Goal: Transaction & Acquisition: Purchase product/service

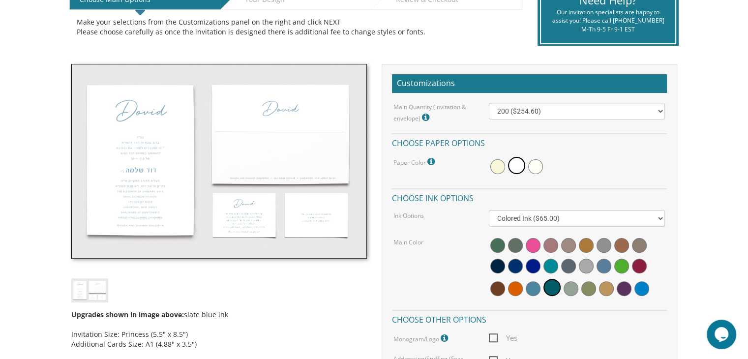
scroll to position [231, 0]
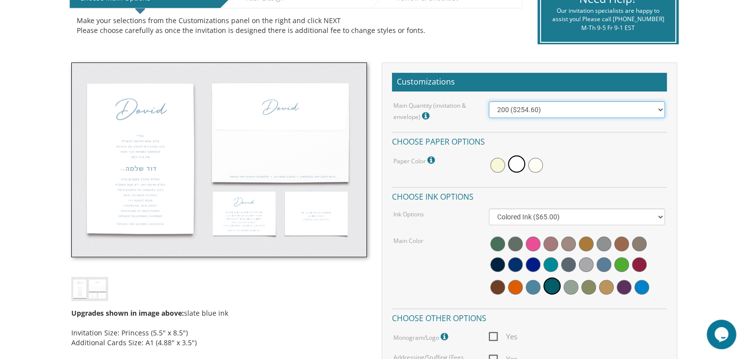
click at [662, 110] on select "100 ($214.55) 200 ($254.60) 300 ($294.25) 400 ($333.55) 500 ($373.90) 600 ($413…" at bounding box center [577, 109] width 176 height 17
select select "300"
click at [489, 101] on select "100 ($214.55) 200 ($254.60) 300 ($294.25) 400 ($333.55) 500 ($373.90) 600 ($413…" at bounding box center [577, 109] width 176 height 17
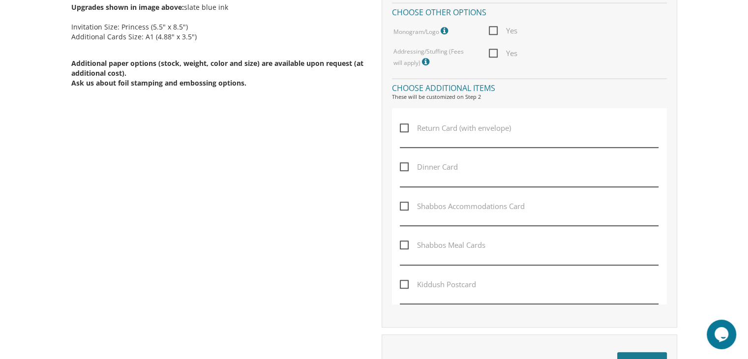
scroll to position [566, 0]
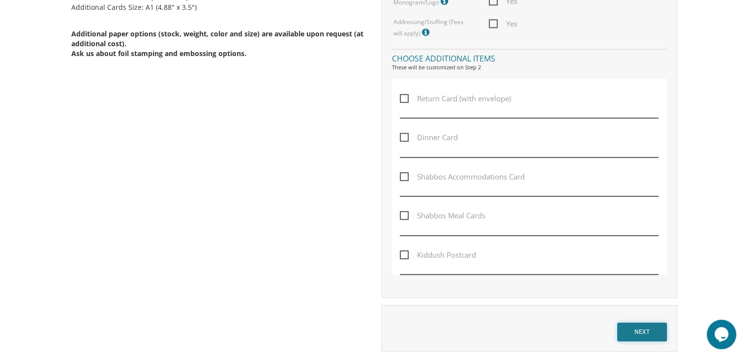
click at [642, 332] on input "NEXT" at bounding box center [642, 331] width 50 height 19
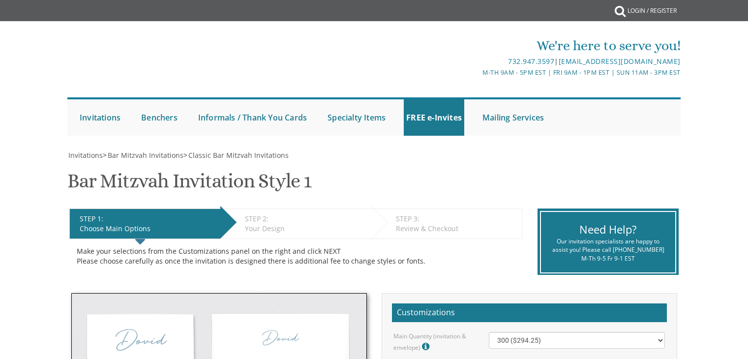
select select "300"
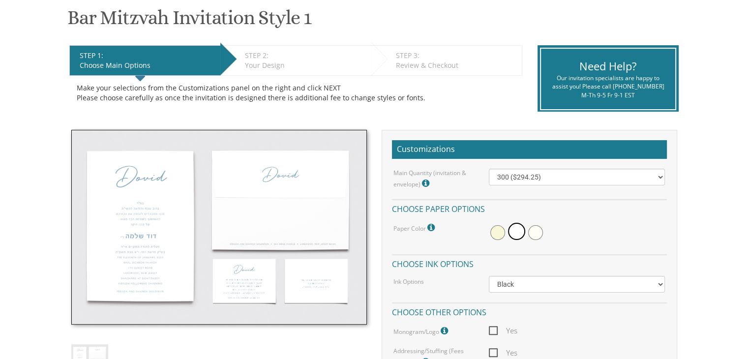
scroll to position [151, 0]
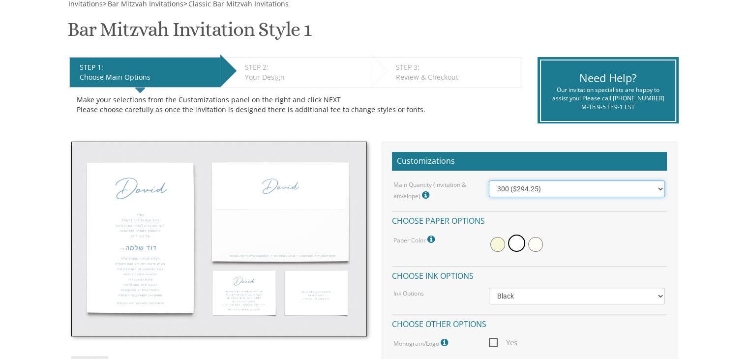
click at [657, 192] on select "100 ($214.55) 200 ($254.60) 300 ($294.25) 400 ($333.55) 500 ($373.90) 600 ($413…" at bounding box center [577, 188] width 176 height 17
click at [489, 180] on select "100 ($214.55) 200 ($254.60) 300 ($294.25) 400 ($333.55) 500 ($373.90) 600 ($413…" at bounding box center [577, 188] width 176 height 17
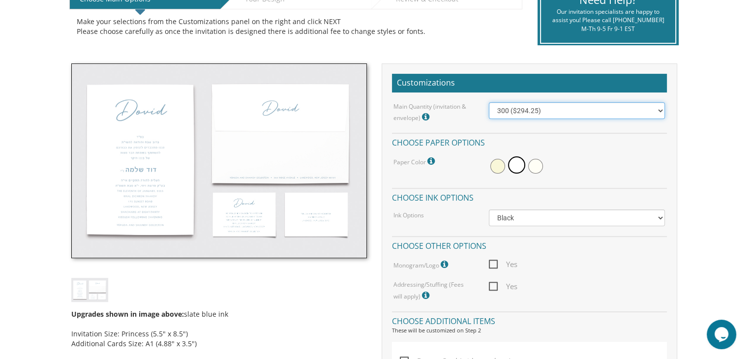
scroll to position [262, 0]
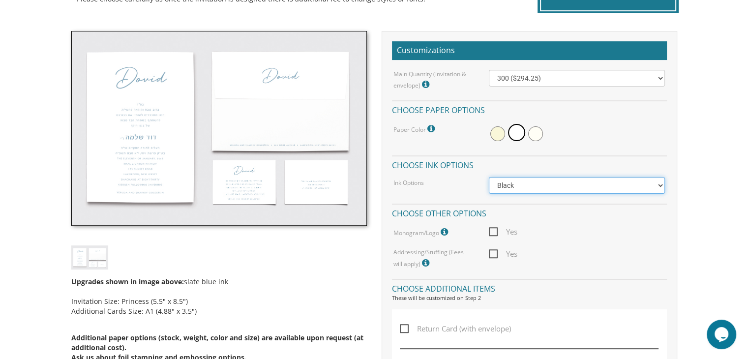
click at [635, 190] on select "Black Colored Ink ($65.00) Black + One Color ($100.00) Two Colors ($137.95)" at bounding box center [577, 185] width 176 height 17
click at [489, 177] on select "Black Colored Ink ($65.00) Black + One Color ($100.00) Two Colors ($137.95)" at bounding box center [577, 185] width 176 height 17
click at [629, 182] on select "Black Colored Ink ($65.00) Black + One Color ($100.00) Two Colors ($137.95)" at bounding box center [577, 185] width 176 height 17
click at [639, 184] on select "Black Colored Ink ($65.00) Black + One Color ($100.00) Two Colors ($137.95)" at bounding box center [577, 185] width 176 height 17
click at [472, 191] on div "Ink Options Black Colored Ink ($65.00) Black + One Color ($100.00) Two Colors (…" at bounding box center [529, 185] width 286 height 17
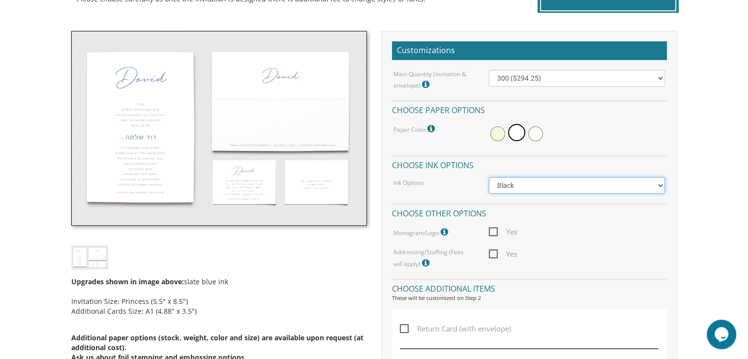
click at [655, 185] on select "Black Colored Ink ($65.00) Black + One Color ($100.00) Two Colors ($137.95)" at bounding box center [577, 185] width 176 height 17
click at [489, 177] on select "Black Colored Ink ($65.00) Black + One Color ($100.00) Two Colors ($137.95)" at bounding box center [577, 185] width 176 height 17
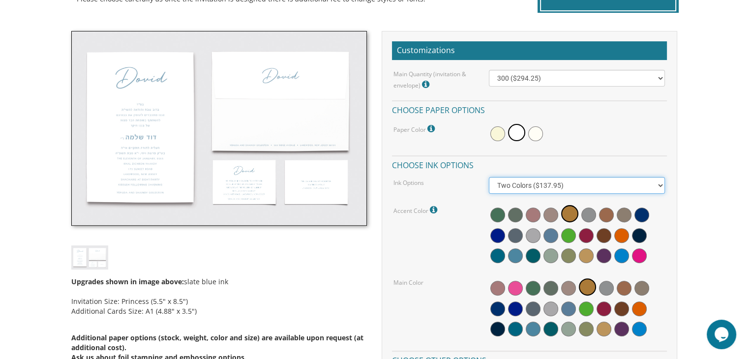
click at [657, 185] on select "Black Colored Ink ($65.00) Black + One Color ($100.00) Two Colors ($137.95)" at bounding box center [577, 185] width 176 height 17
select select "Standard"
click at [489, 177] on select "Black Colored Ink ($65.00) Black + One Color ($100.00) Two Colors ($137.95)" at bounding box center [577, 185] width 176 height 17
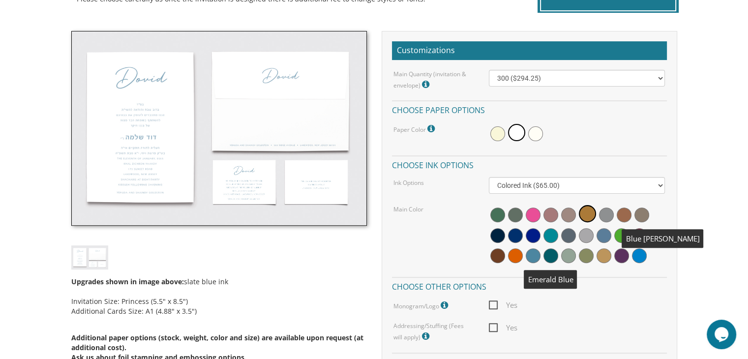
click at [552, 252] on span at bounding box center [550, 255] width 15 height 15
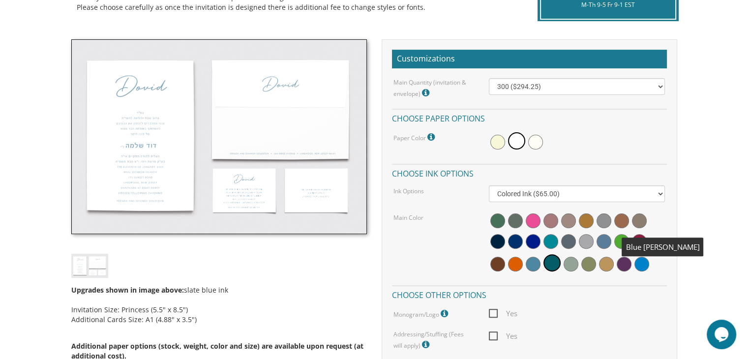
scroll to position [252, 0]
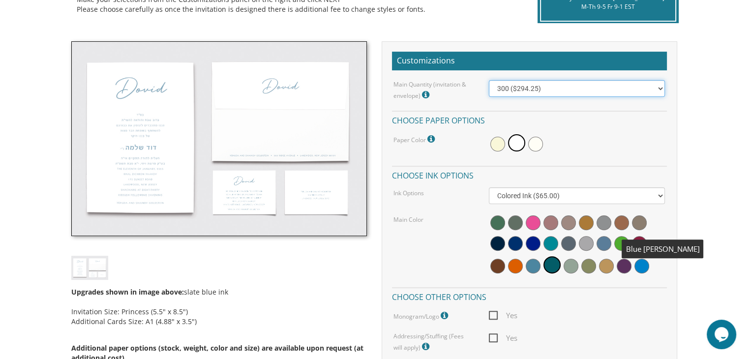
click at [661, 83] on select "100 ($214.55) 200 ($254.60) 300 ($294.25) 400 ($333.55) 500 ($373.90) 600 ($413…" at bounding box center [577, 88] width 176 height 17
click at [489, 80] on select "100 ($214.55) 200 ($254.60) 300 ($294.25) 400 ($333.55) 500 ($373.90) 600 ($413…" at bounding box center [577, 88] width 176 height 17
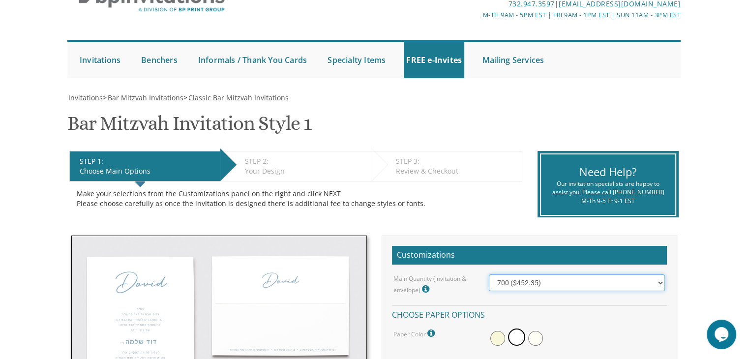
scroll to position [55, 0]
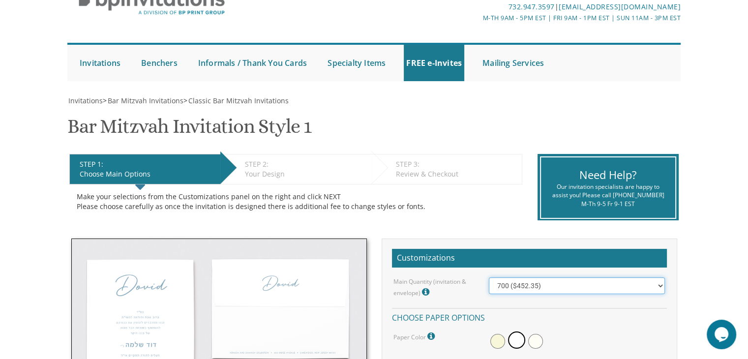
click at [656, 290] on select "100 ($214.55) 200 ($254.60) 300 ($294.25) 400 ($333.55) 500 ($373.90) 600 ($413…" at bounding box center [577, 285] width 176 height 17
select select "300"
click at [489, 277] on select "100 ($214.55) 200 ($254.60) 300 ($294.25) 400 ($333.55) 500 ($373.90) 600 ($413…" at bounding box center [577, 285] width 176 height 17
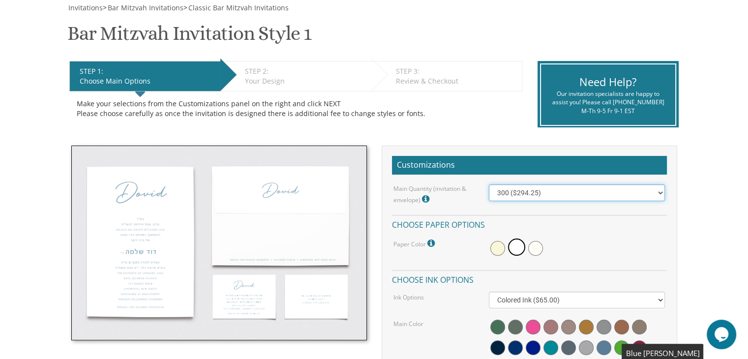
scroll to position [232, 0]
